Goal: Task Accomplishment & Management: Manage account settings

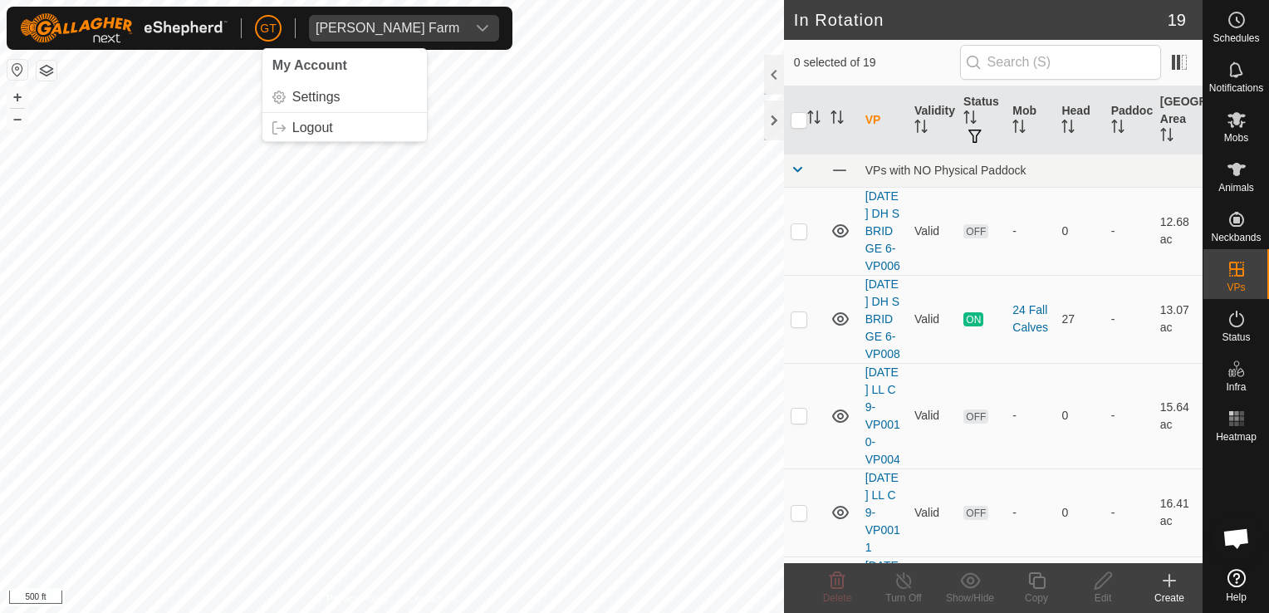
scroll to position [1163, 0]
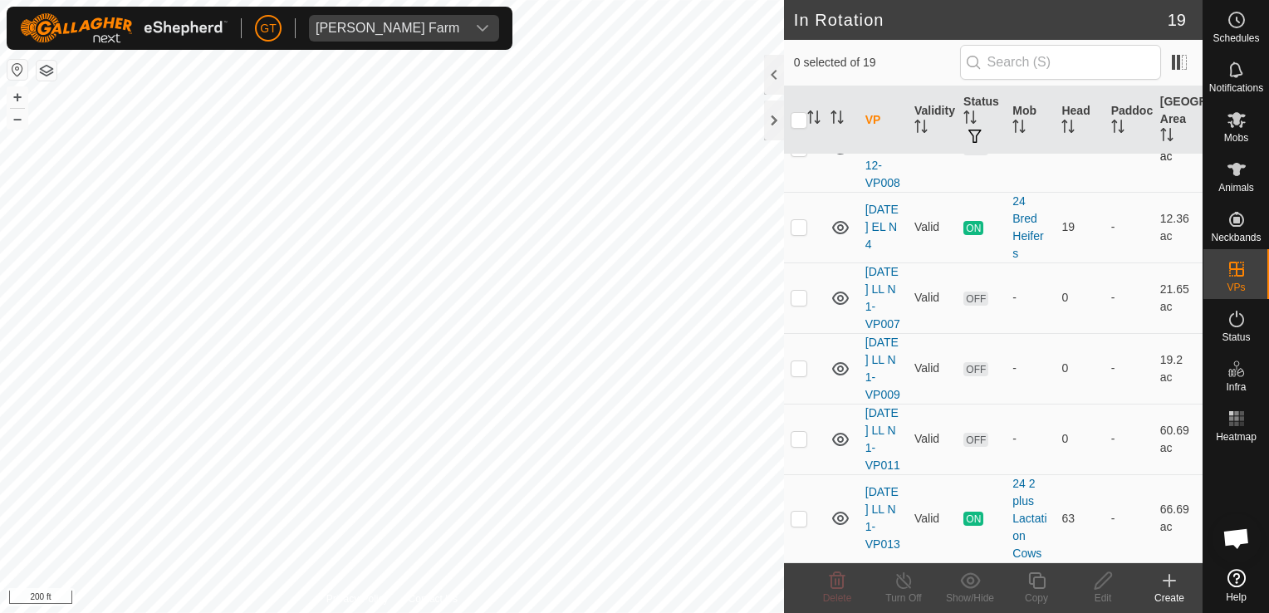
checkbox input "true"
checkbox input "false"
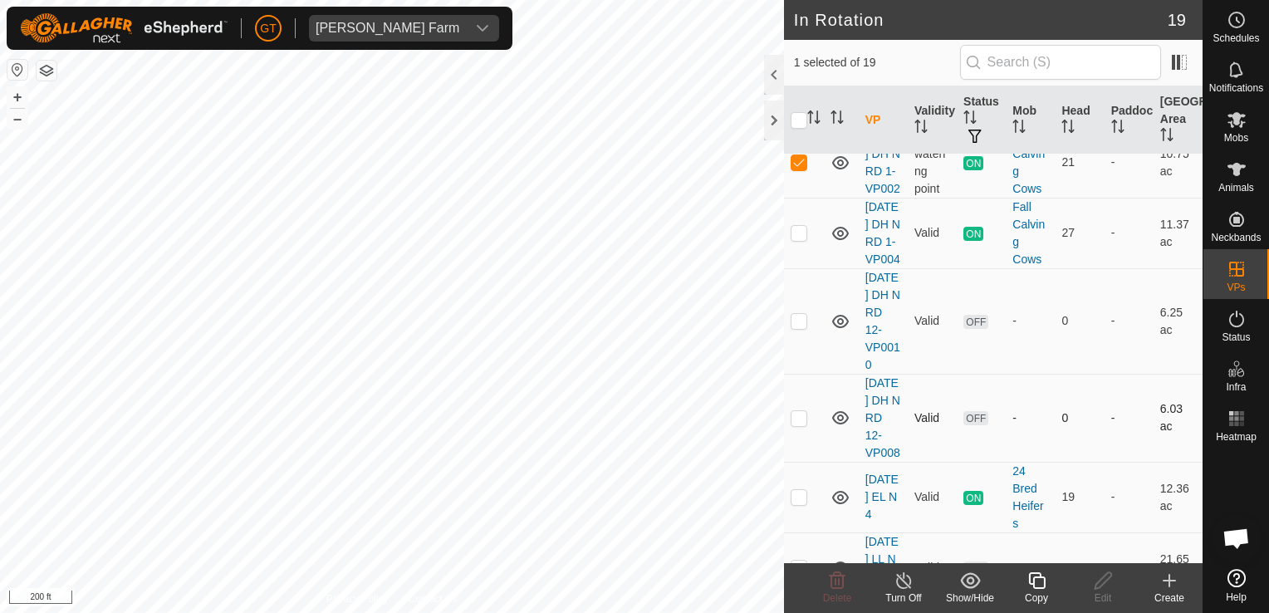
scroll to position [831, 0]
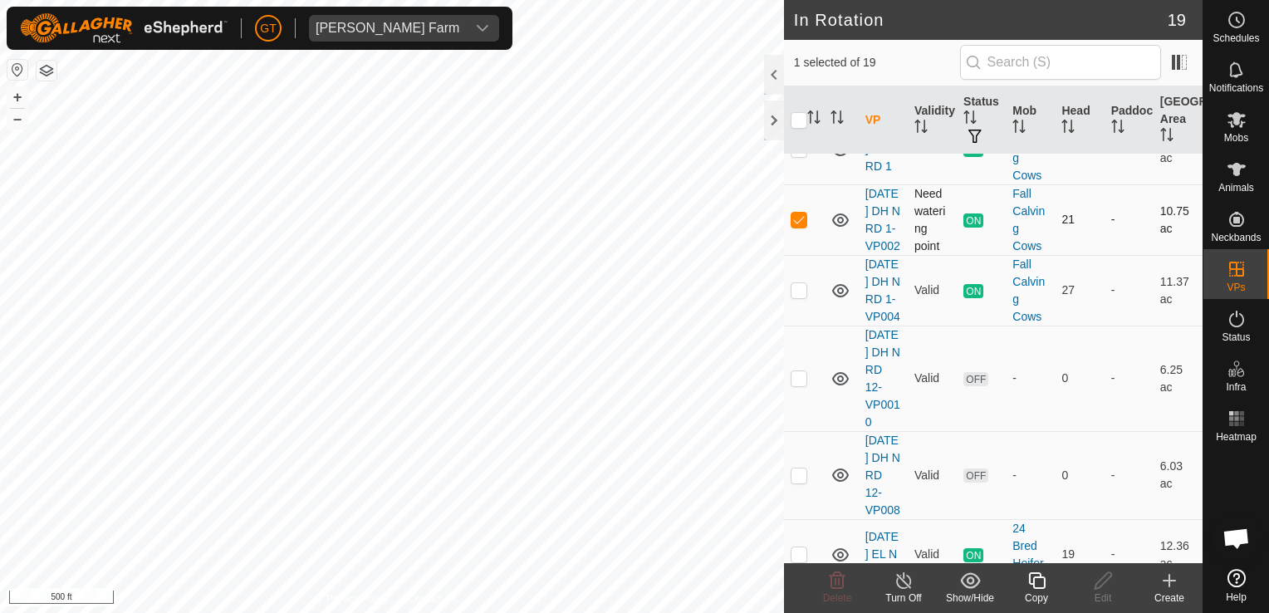
checkbox input "false"
checkbox input "true"
checkbox input "false"
click at [907, 584] on icon at bounding box center [904, 581] width 21 height 20
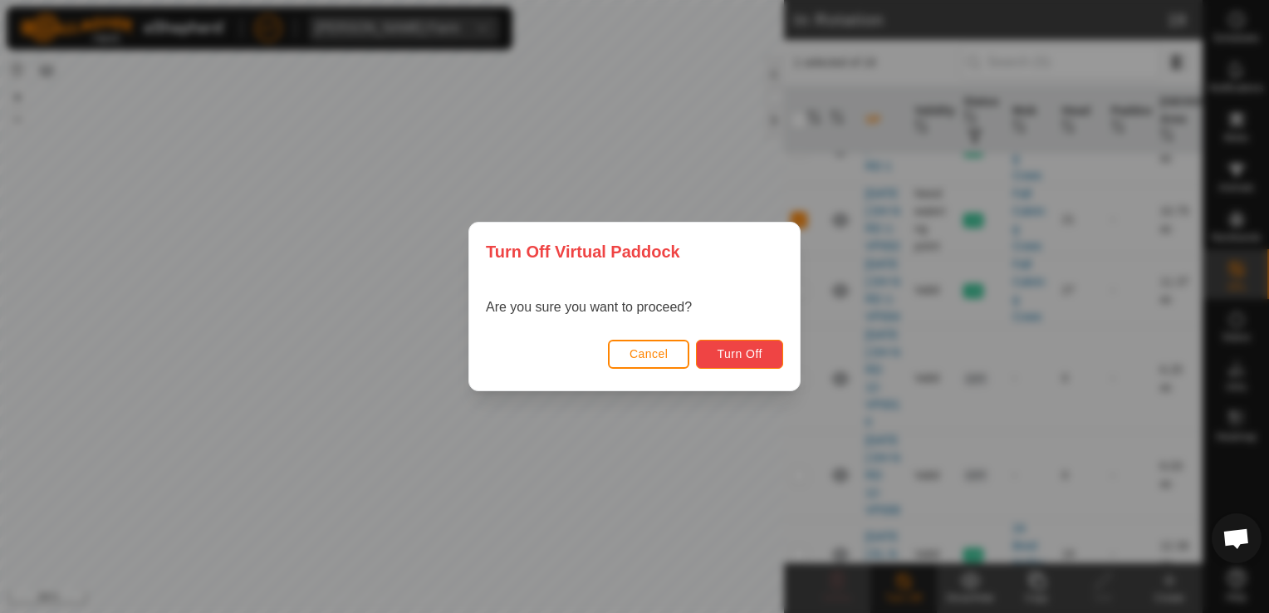
click at [724, 357] on span "Turn Off" at bounding box center [740, 353] width 46 height 13
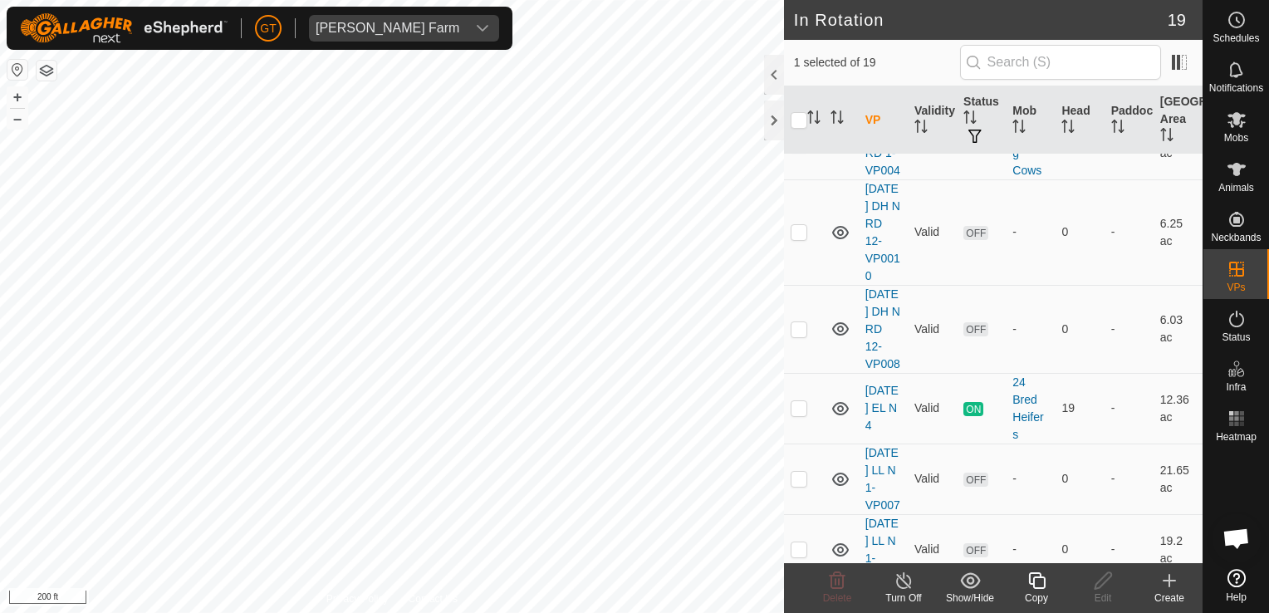
scroll to position [997, 0]
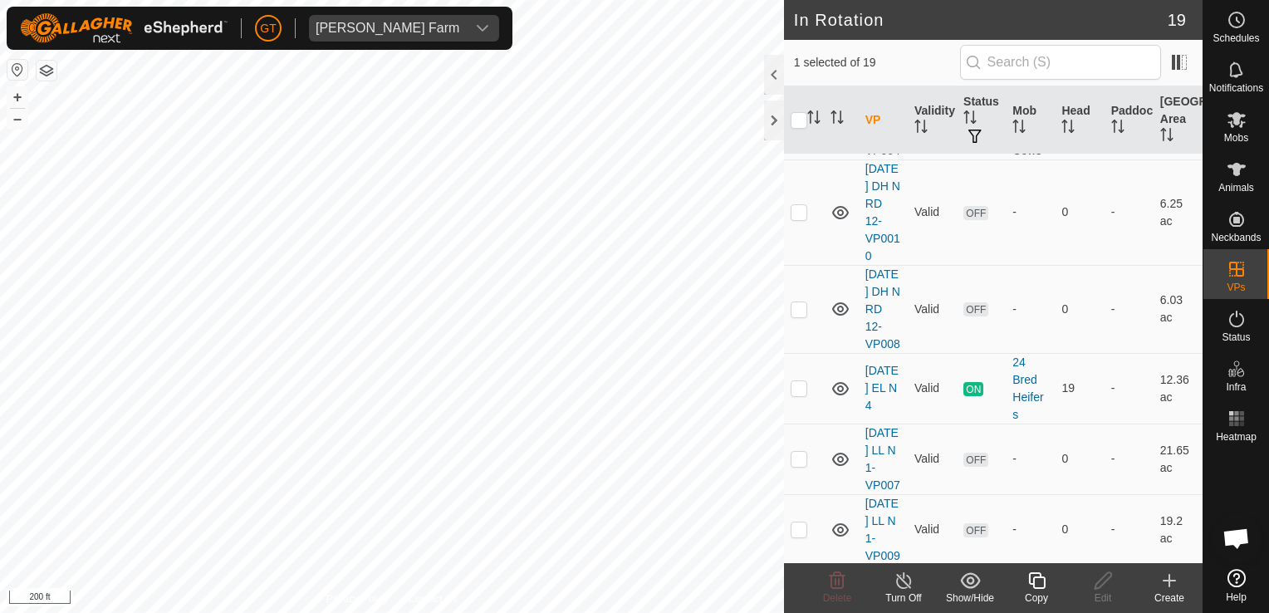
checkbox input "false"
checkbox input "true"
